Goal: Check status: Check status

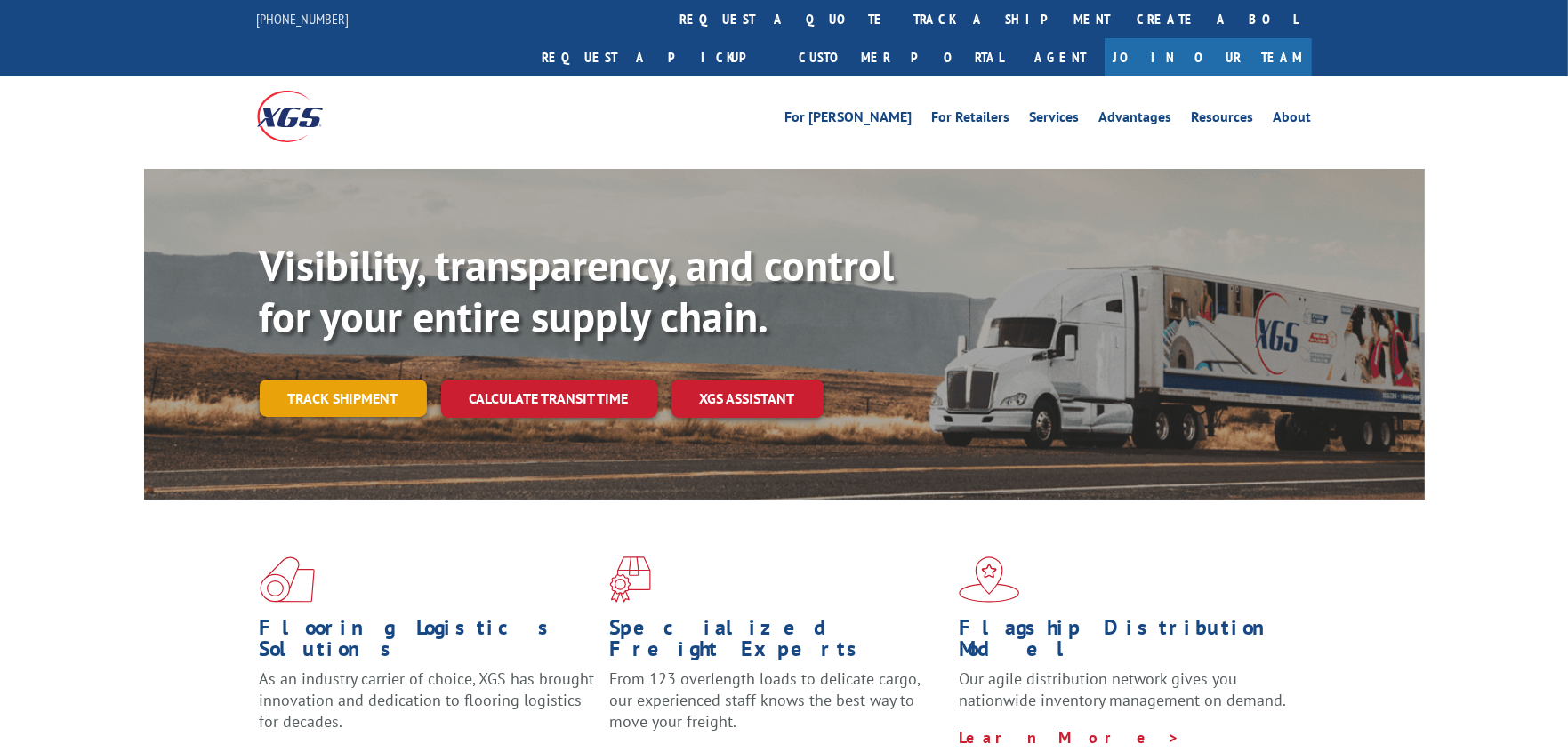
click at [371, 380] on link "Track shipment" at bounding box center [344, 399] width 167 height 37
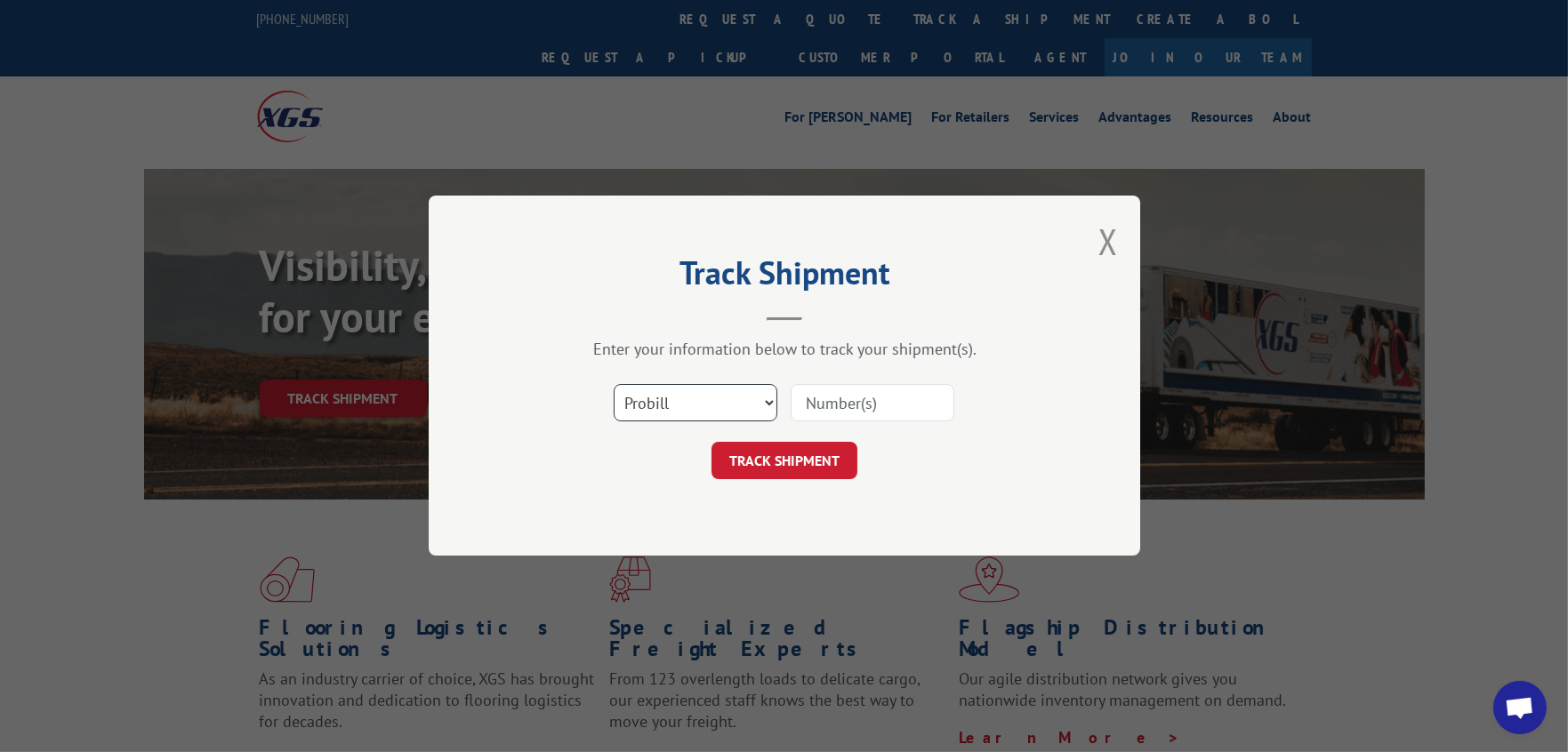
click at [701, 398] on select "Select category... Probill BOL PO" at bounding box center [695, 404] width 163 height 37
select select "po"
click at [614, 385] on select "Select category... Probill BOL PO" at bounding box center [695, 404] width 163 height 37
click at [839, 405] on input at bounding box center [873, 404] width 163 height 37
click at [867, 406] on input "cg" at bounding box center [873, 404] width 163 height 37
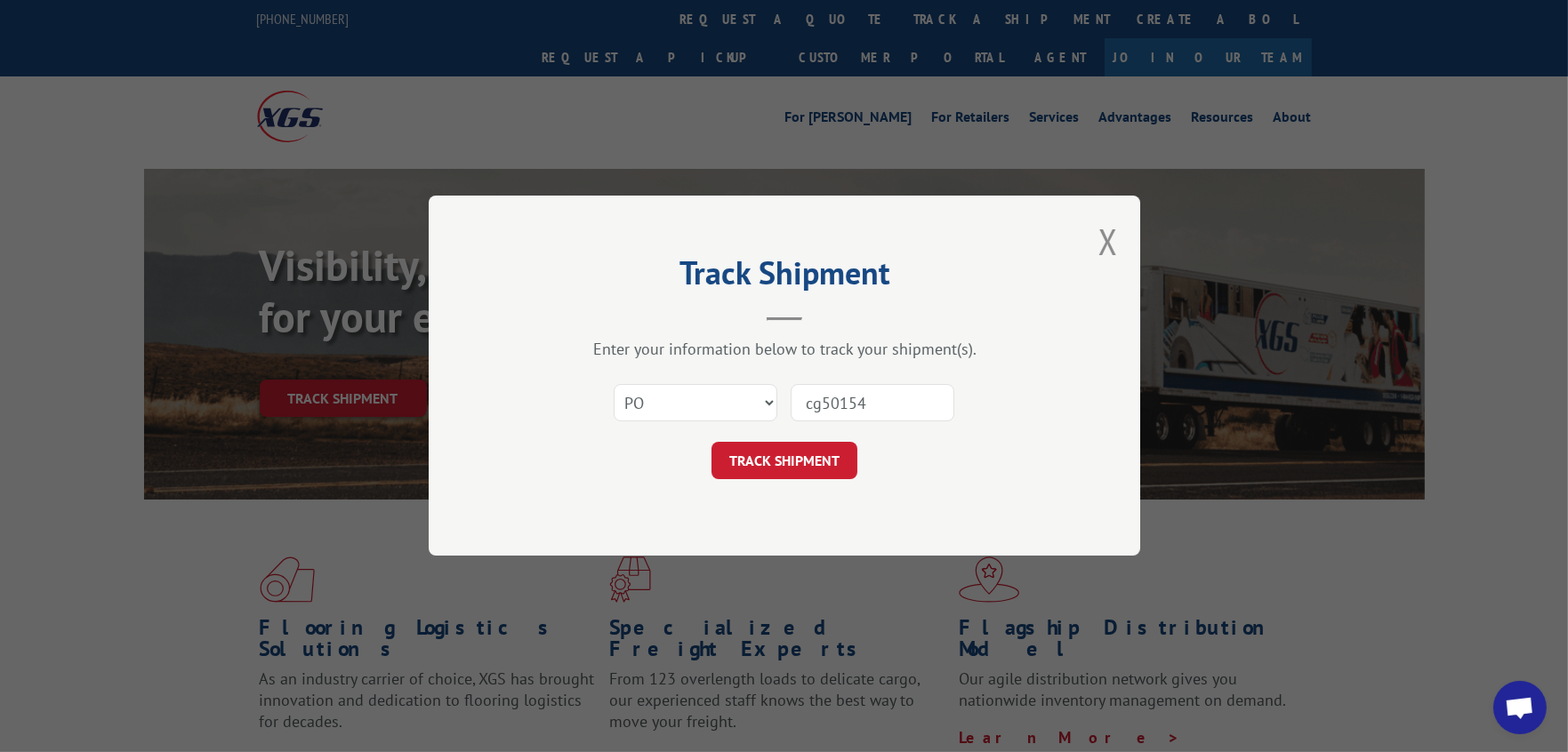
type input "cg501542"
click button "TRACK SHIPMENT" at bounding box center [784, 462] width 146 height 37
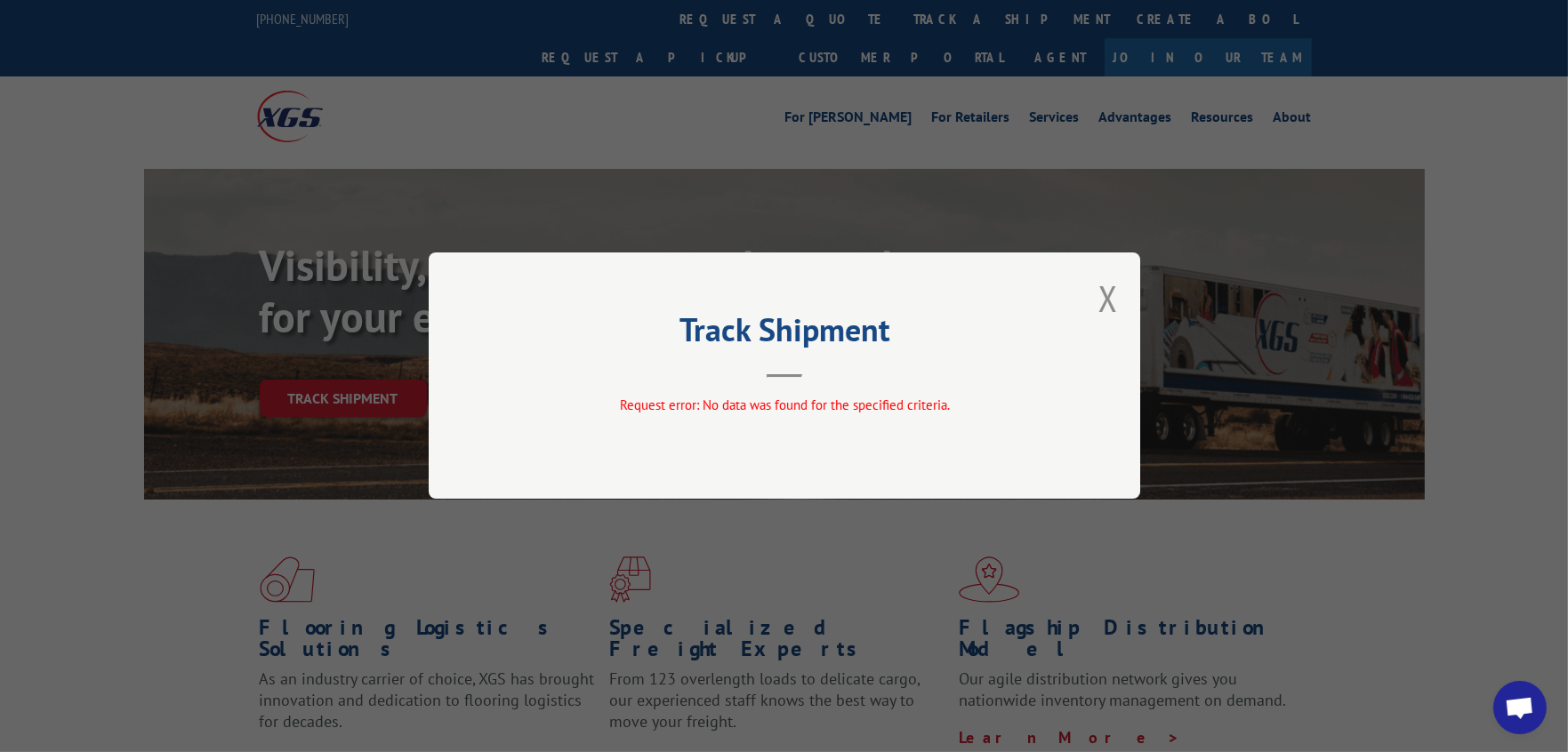
click at [1115, 288] on button "Close modal" at bounding box center [1108, 298] width 20 height 47
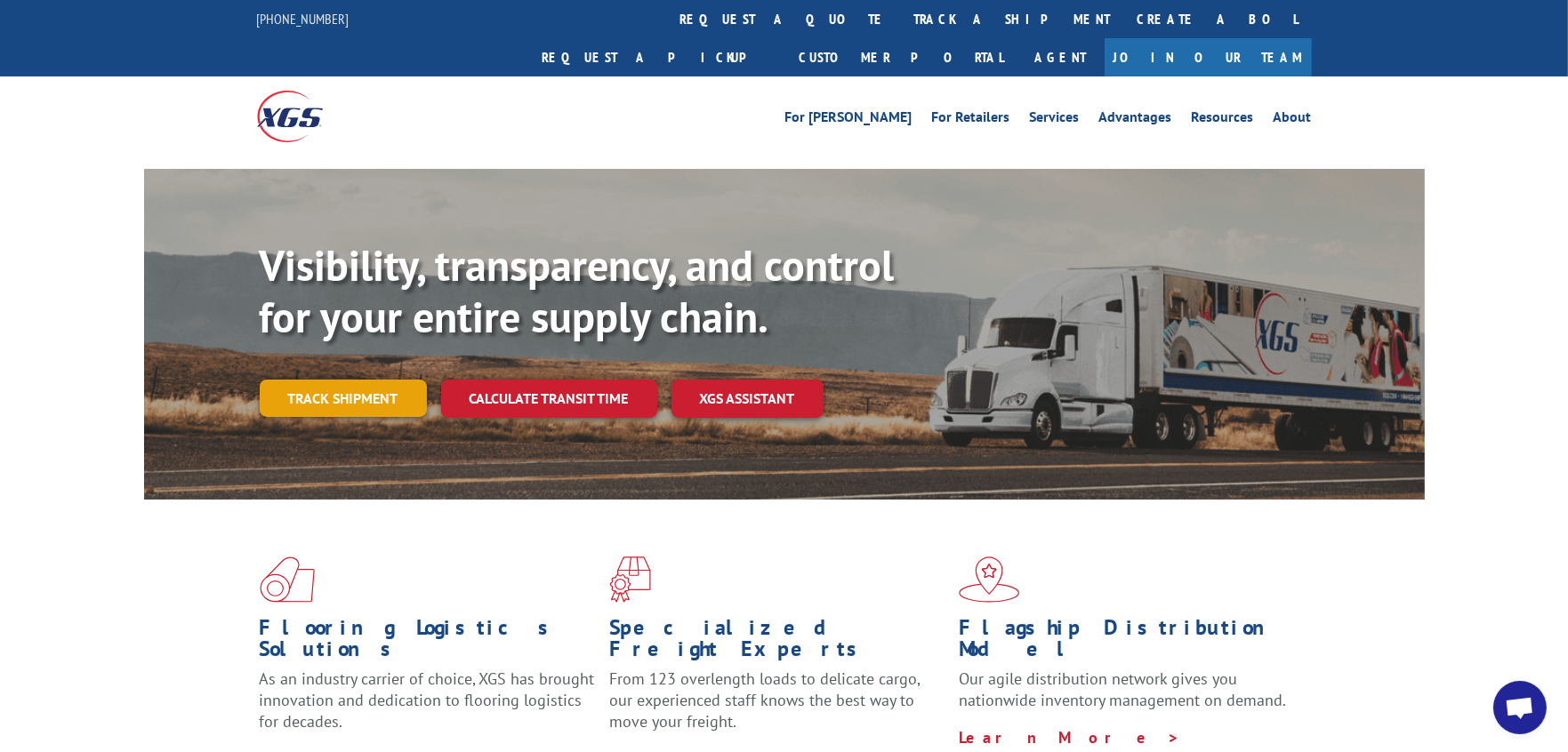
click at [350, 380] on link "Track shipment" at bounding box center [344, 399] width 167 height 37
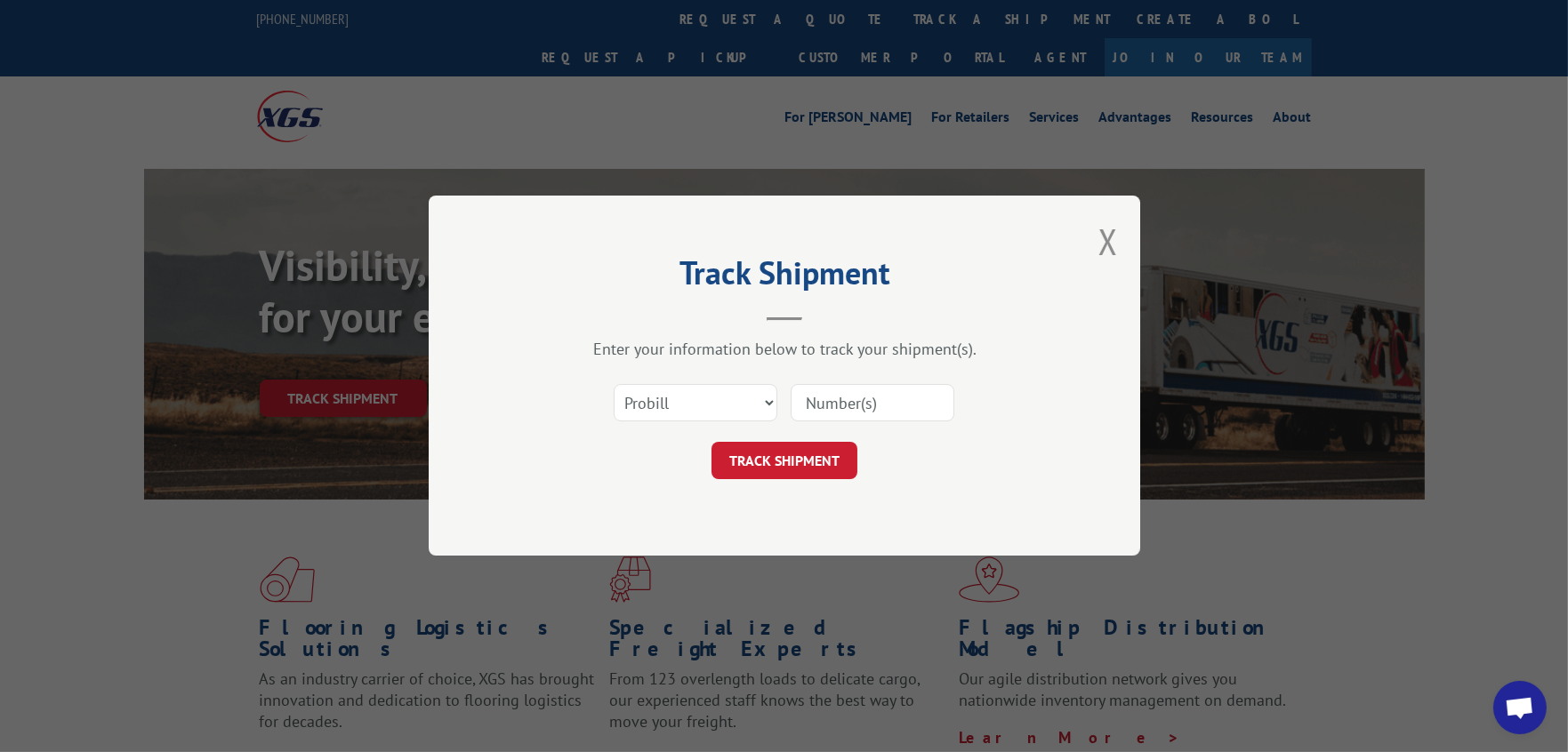
click at [824, 399] on input at bounding box center [873, 404] width 163 height 37
type input "cg501542"
click button "TRACK SHIPMENT" at bounding box center [784, 462] width 146 height 37
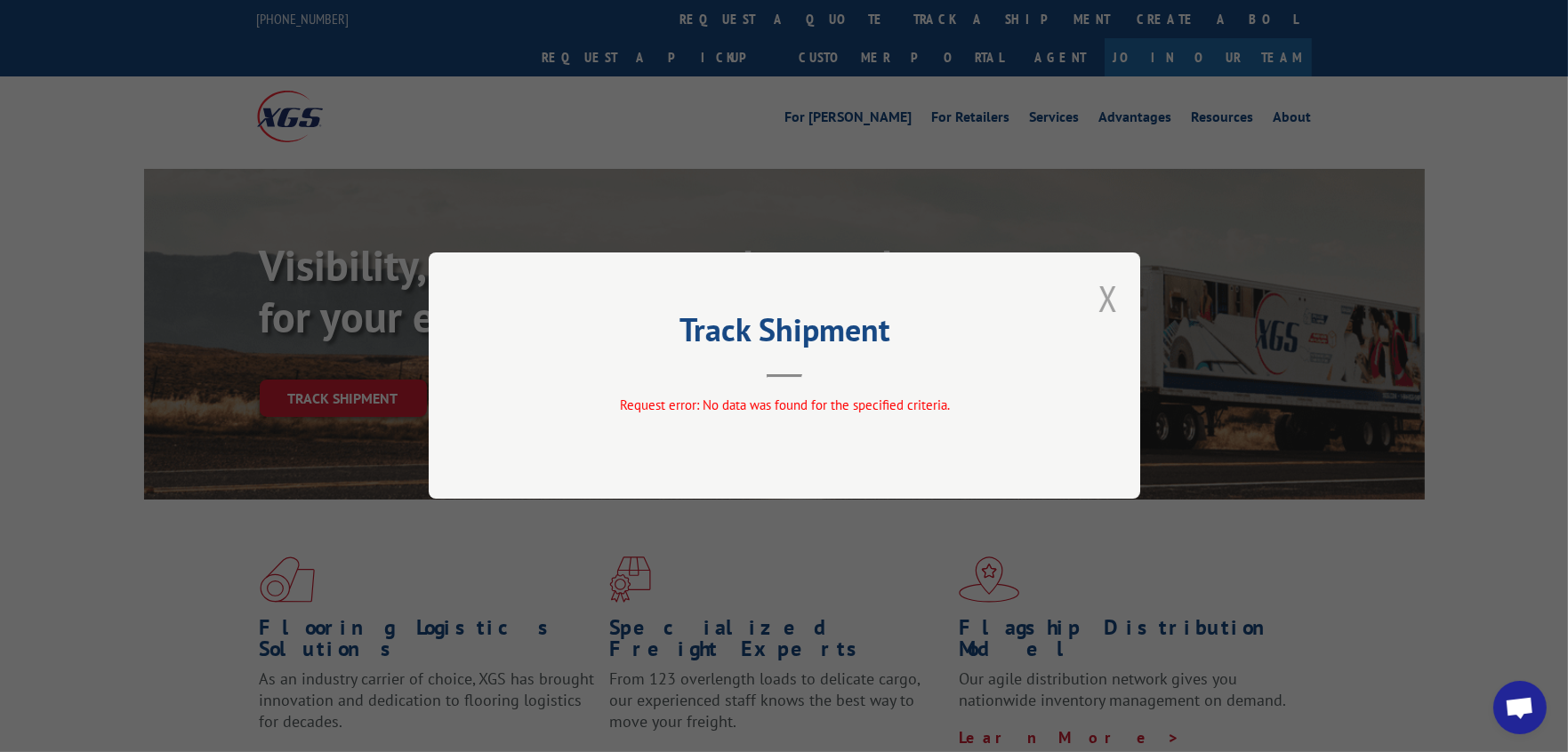
click at [1099, 298] on button "Close modal" at bounding box center [1108, 298] width 20 height 47
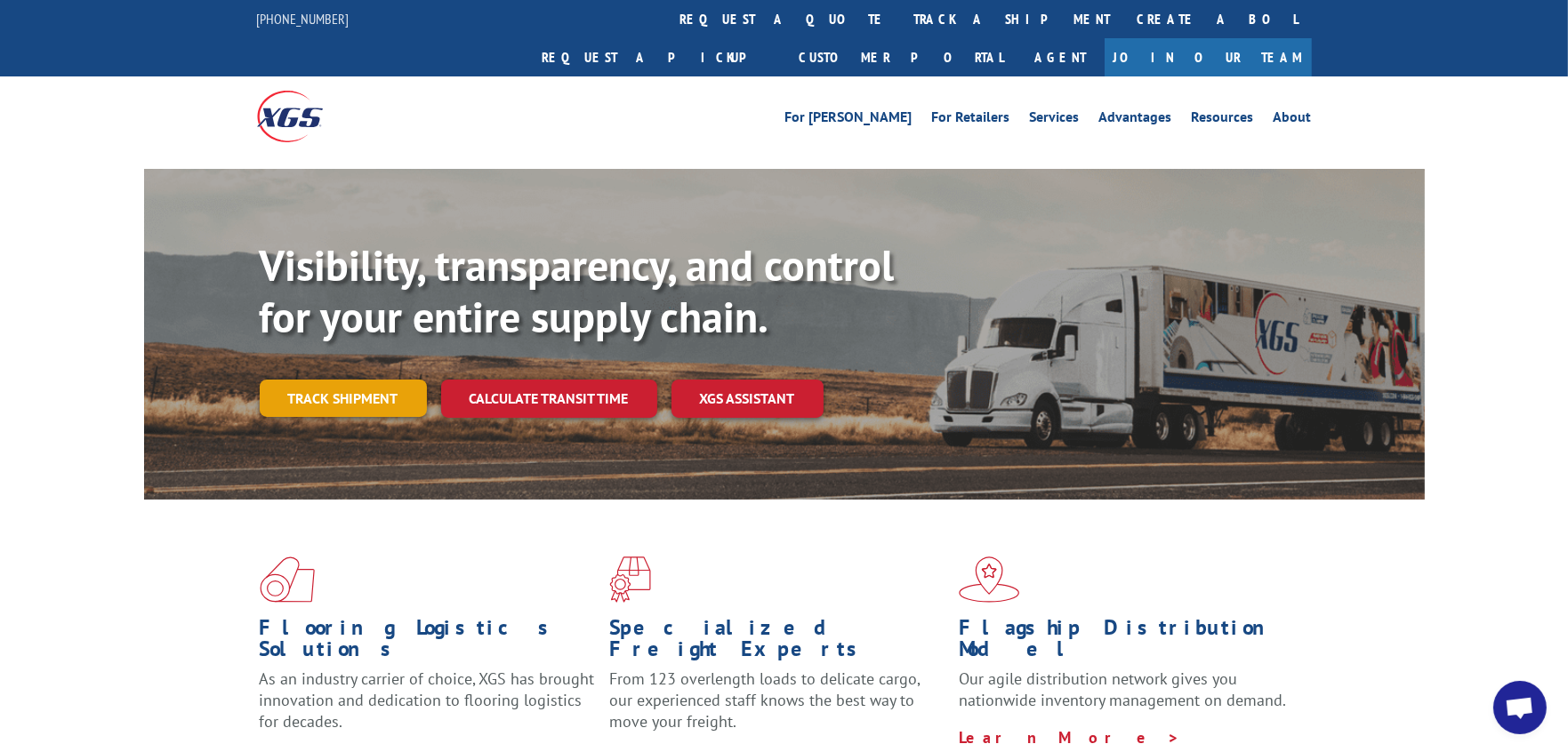
click at [344, 380] on link "Track shipment" at bounding box center [344, 399] width 167 height 37
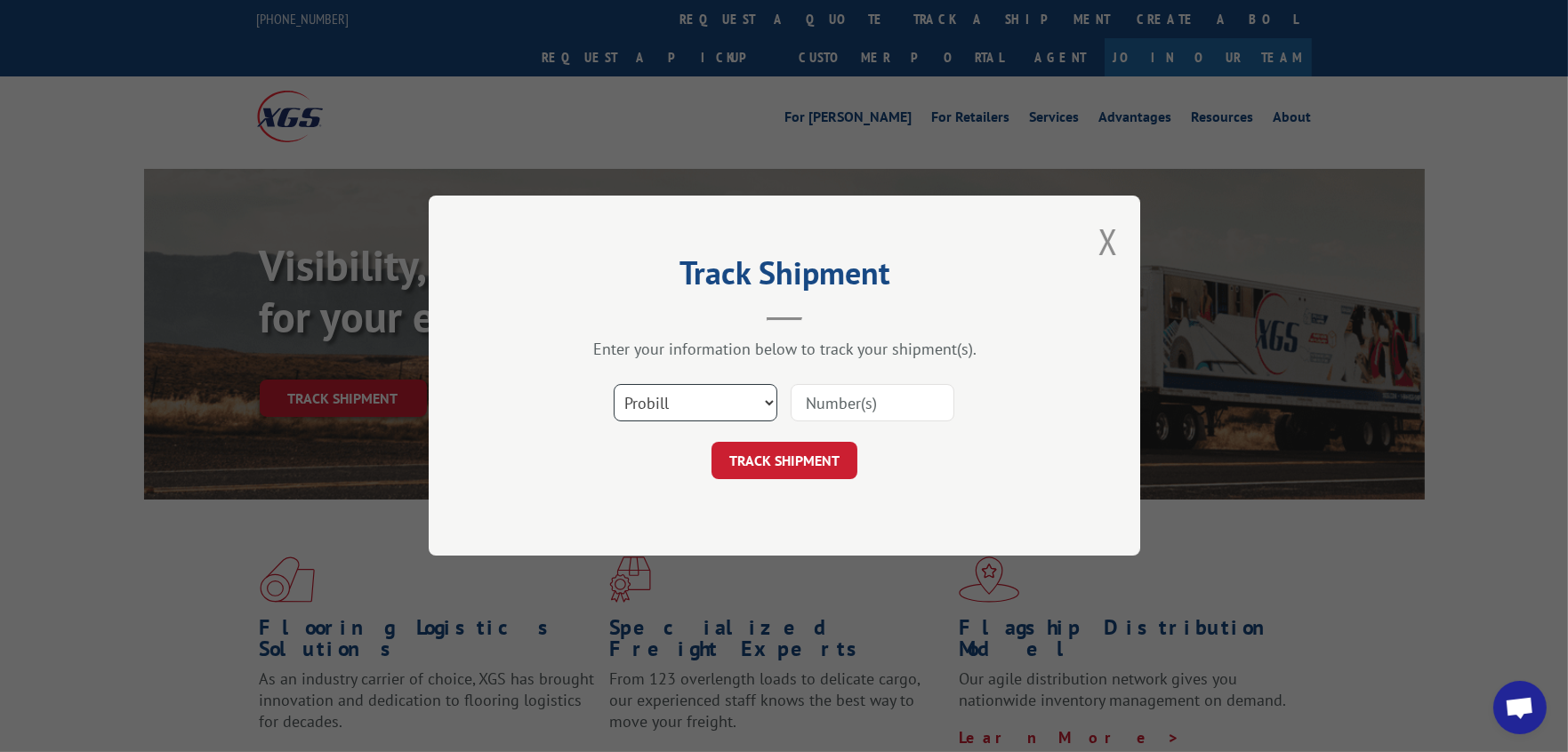
drag, startPoint x: 636, startPoint y: 402, endPoint x: 647, endPoint y: 417, distance: 18.6
click at [636, 402] on select "Select category... Probill BOL PO" at bounding box center [695, 404] width 163 height 37
select select "po"
click at [614, 385] on select "Select category... Probill BOL PO" at bounding box center [695, 404] width 163 height 37
click at [840, 399] on input at bounding box center [873, 404] width 163 height 37
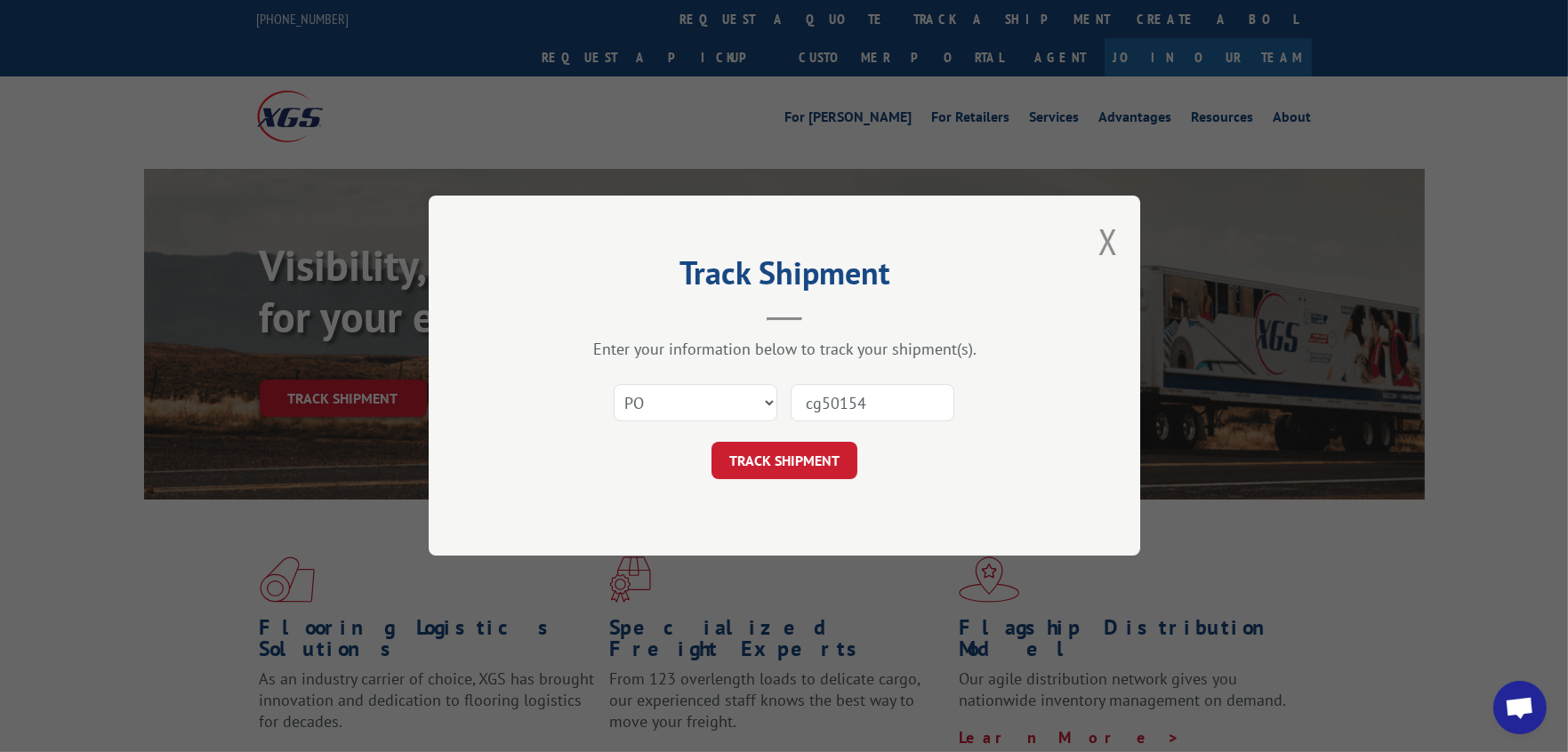
type input "cg501542"
click button "TRACK SHIPMENT" at bounding box center [784, 462] width 146 height 37
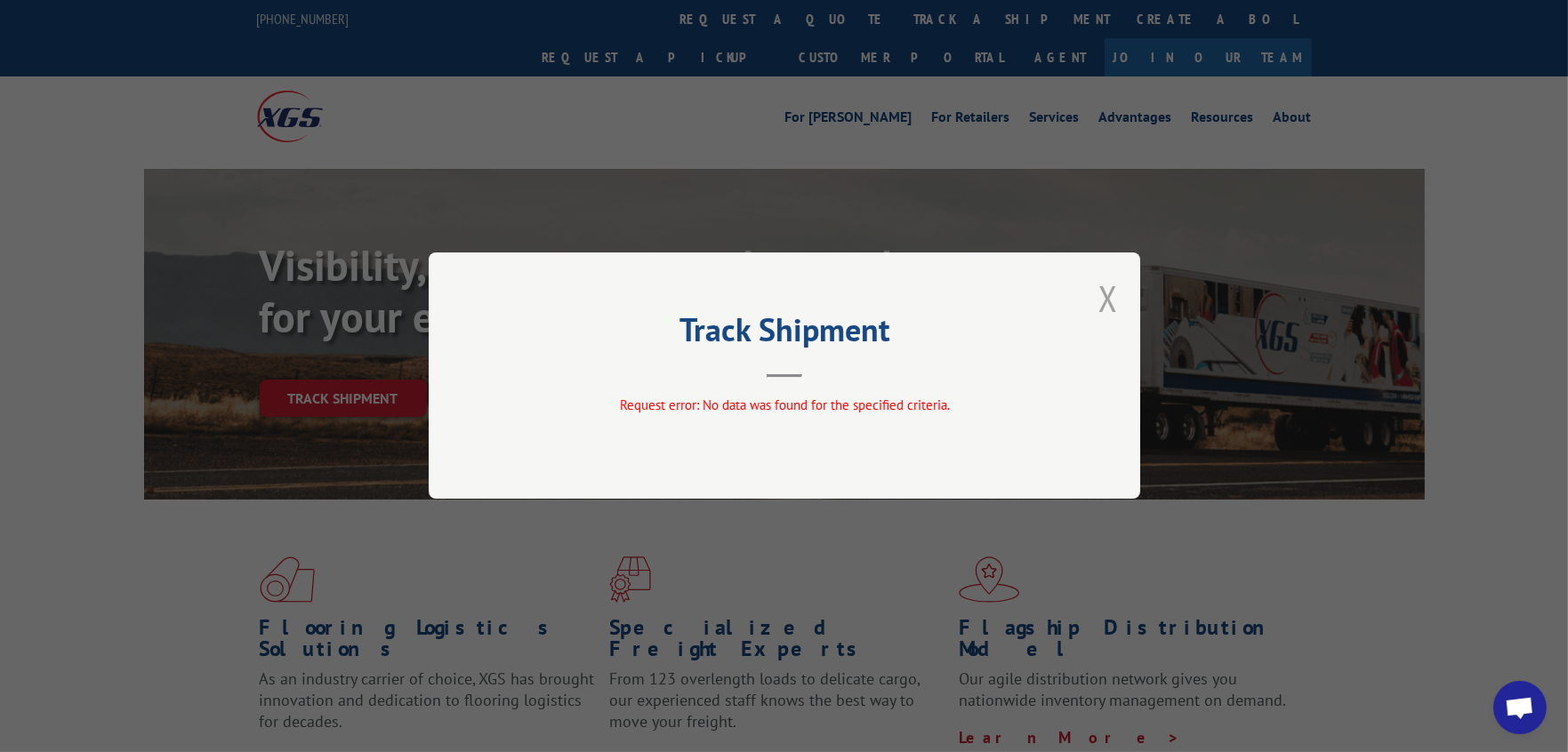
click at [1111, 293] on button "Close modal" at bounding box center [1108, 298] width 20 height 47
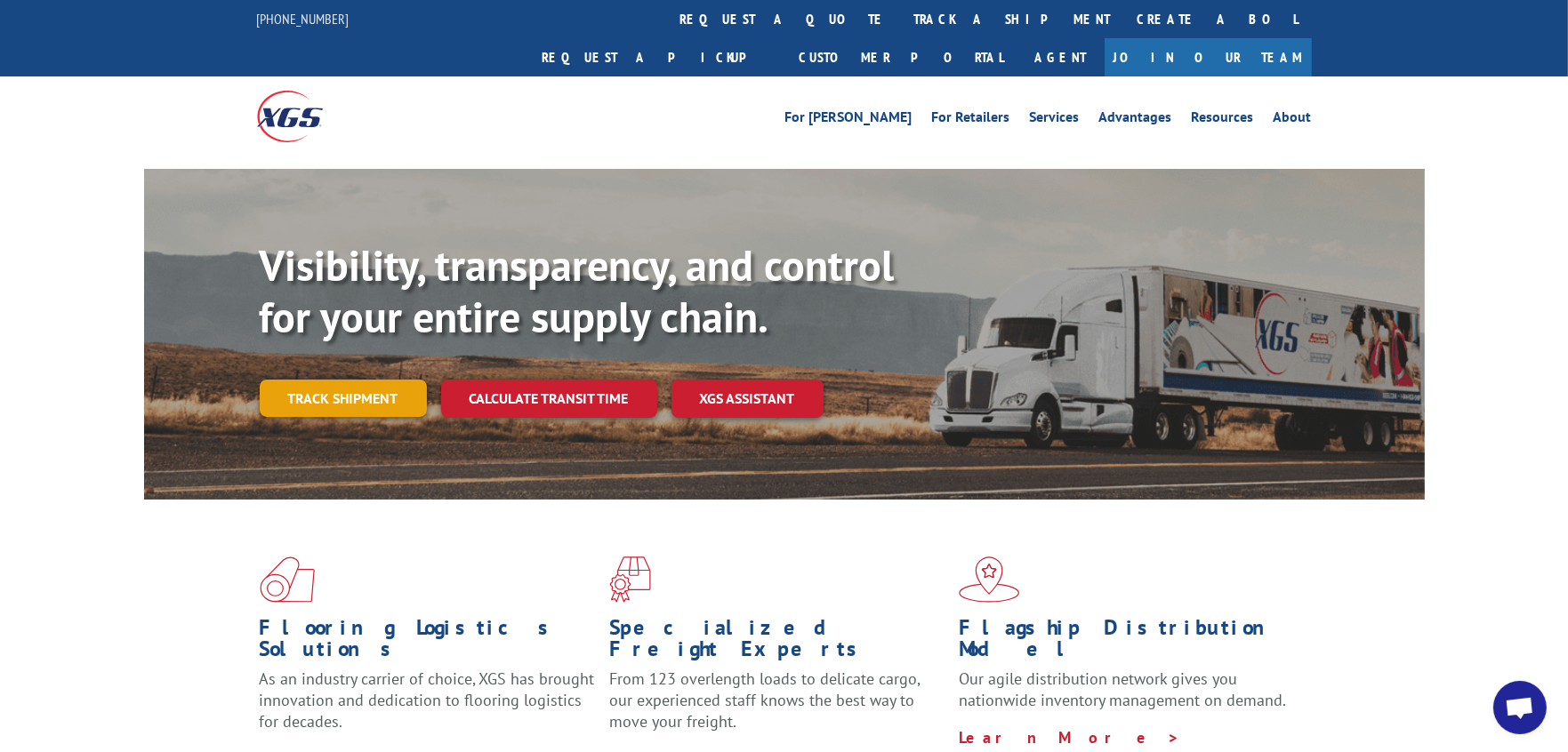
click at [336, 380] on link "Track shipment" at bounding box center [344, 399] width 167 height 37
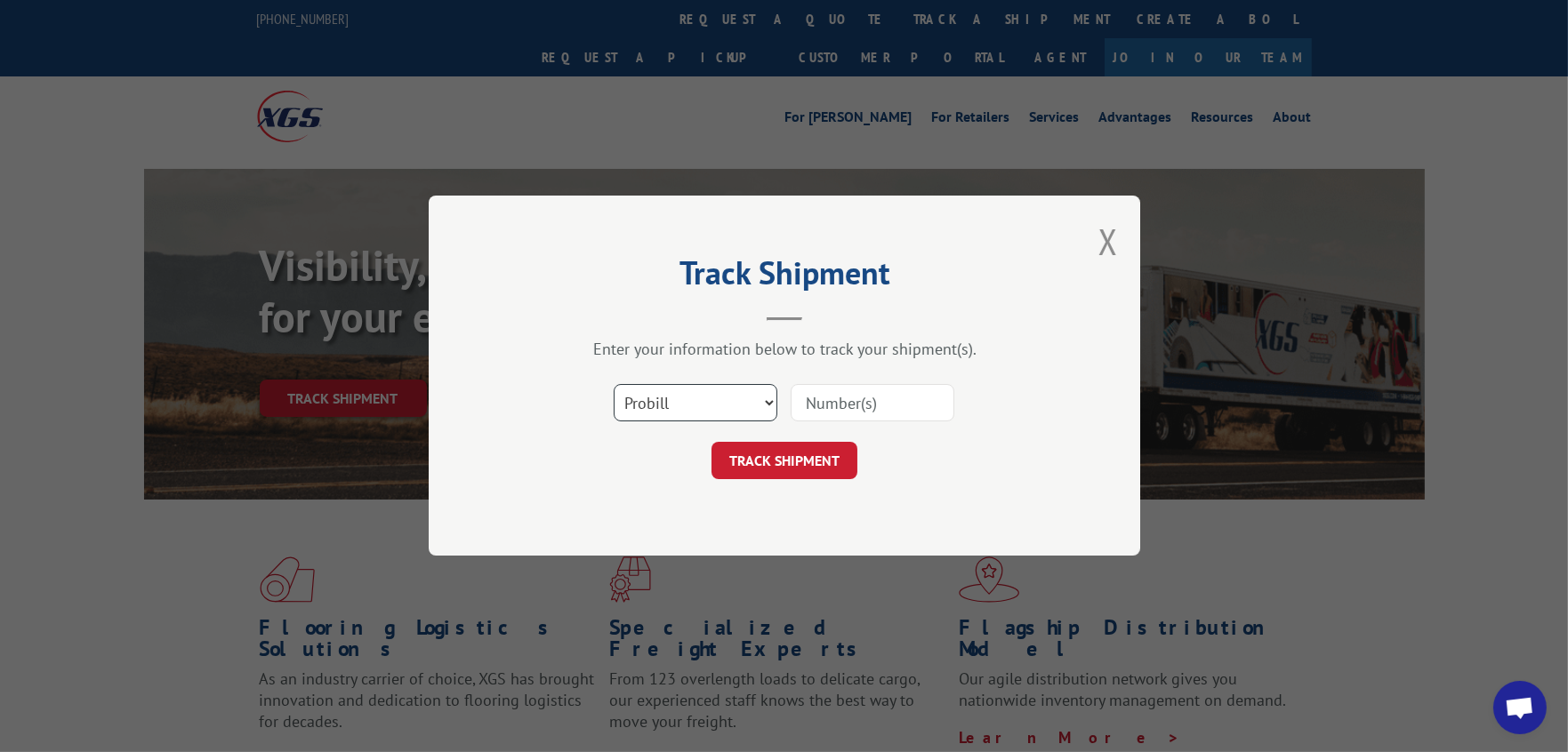
click at [658, 398] on select "Select category... Probill BOL PO" at bounding box center [695, 404] width 163 height 37
select select "po"
click at [614, 385] on select "Select category... Probill BOL PO" at bounding box center [695, 404] width 163 height 37
click at [830, 399] on input at bounding box center [873, 404] width 163 height 37
type input "c"
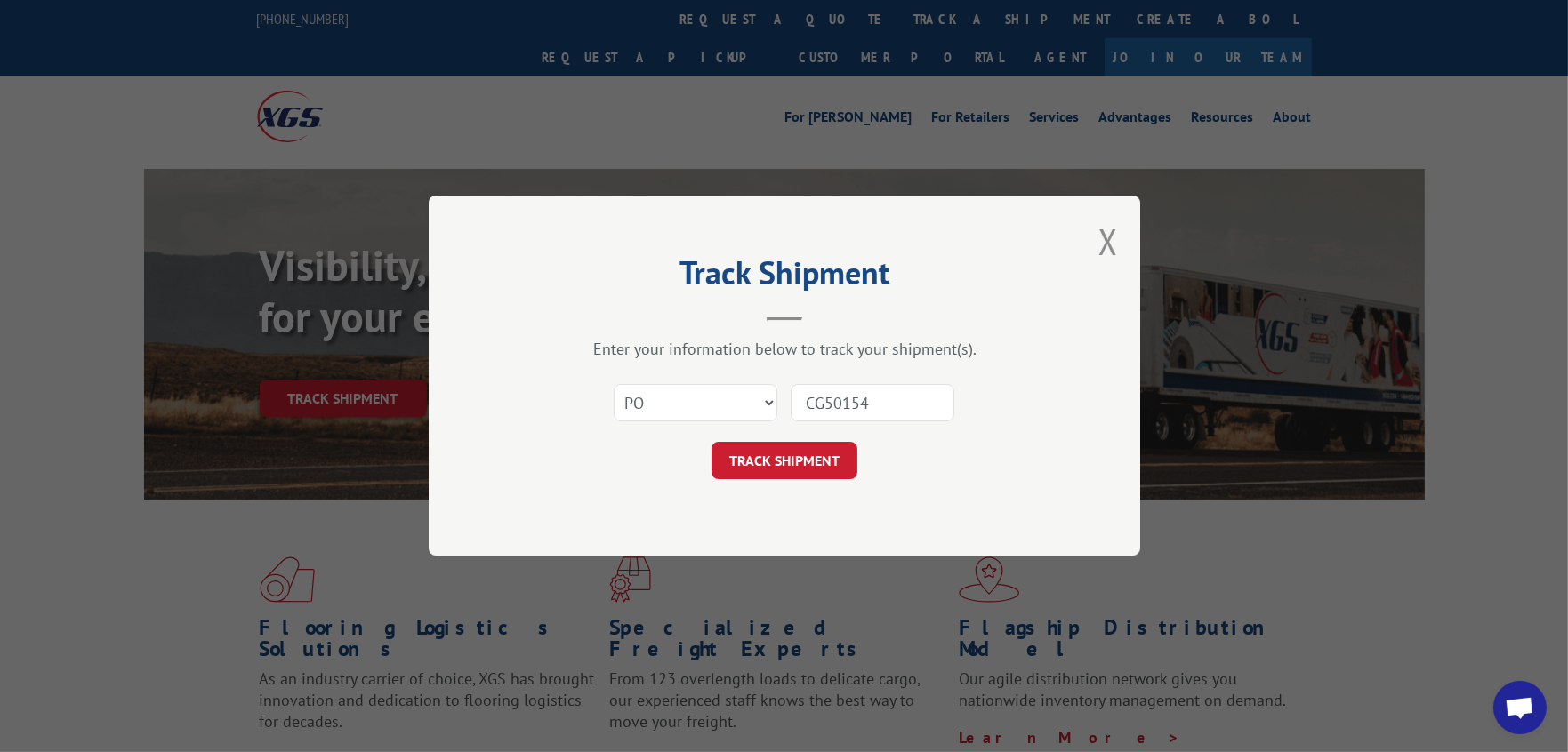
type input "CG501542"
click button "TRACK SHIPMENT" at bounding box center [784, 462] width 146 height 37
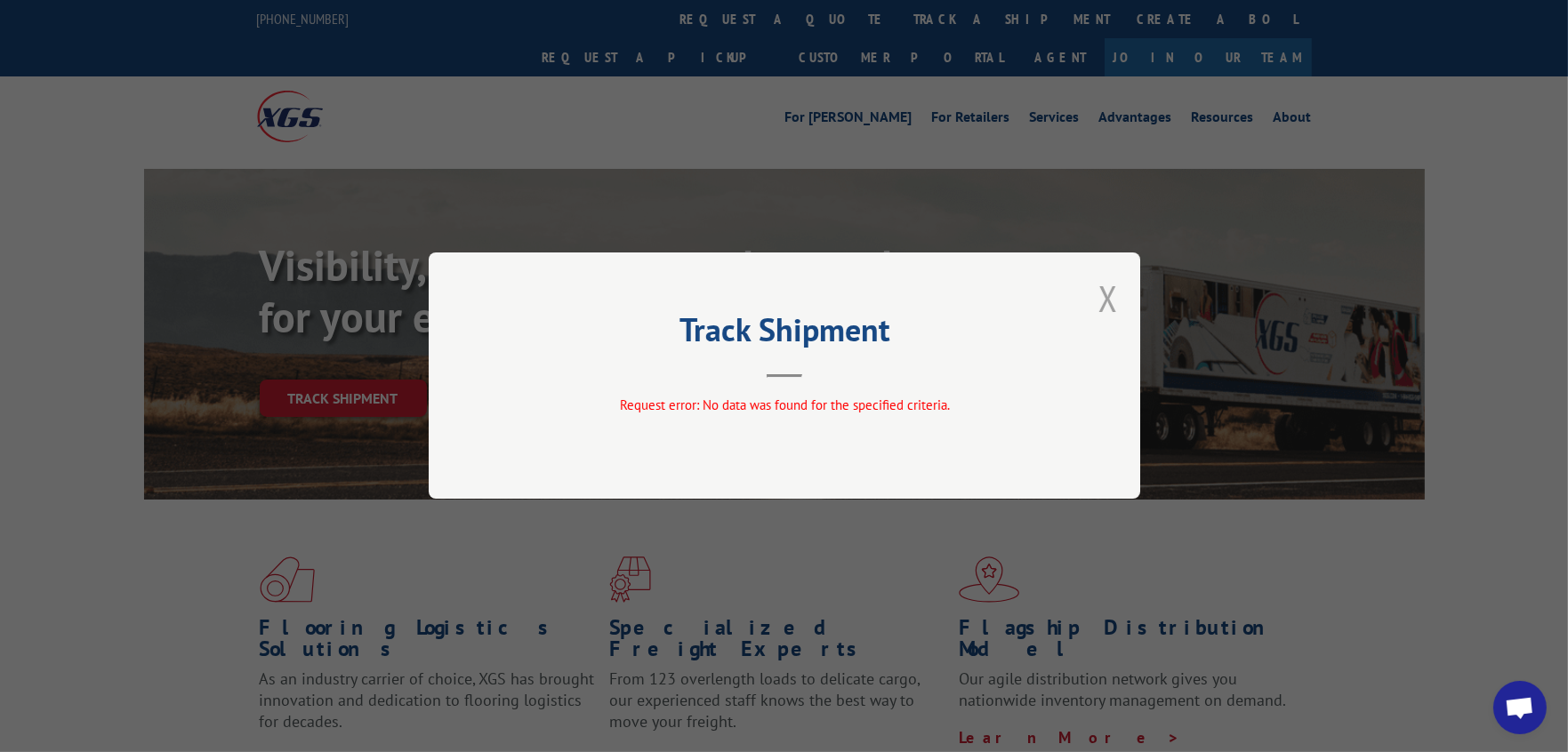
click at [1111, 293] on button "Close modal" at bounding box center [1108, 298] width 20 height 47
